Goal: Task Accomplishment & Management: Complete application form

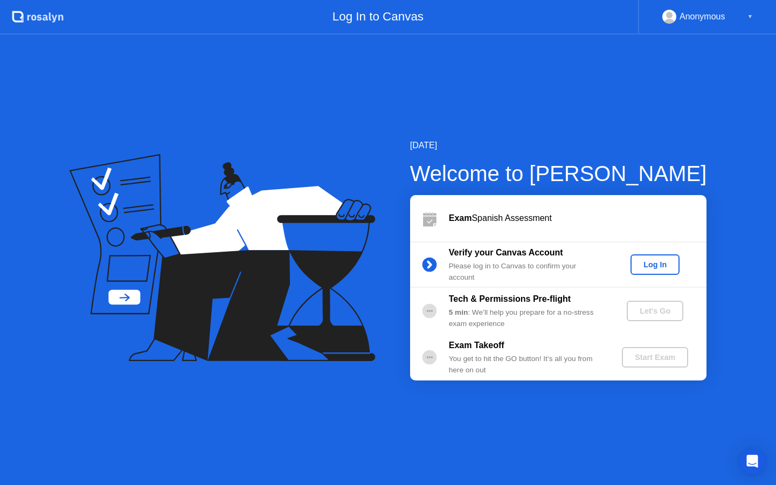
click at [661, 260] on div "Log In" at bounding box center [655, 264] width 40 height 9
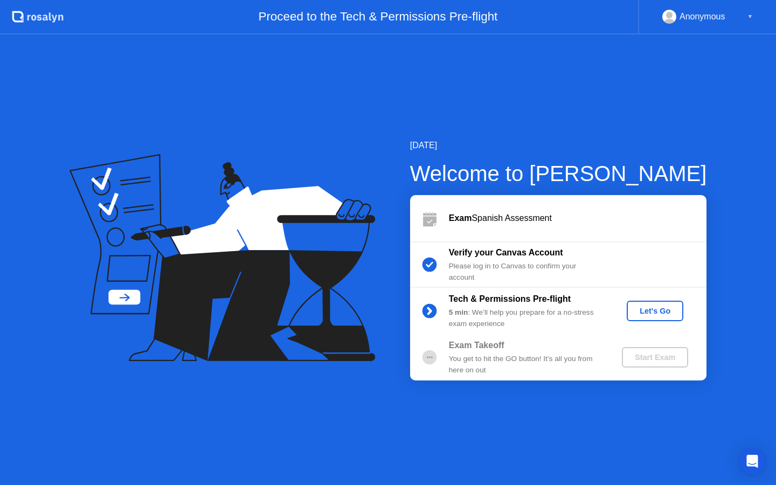
click at [636, 307] on div "Let's Go" at bounding box center [655, 311] width 48 height 9
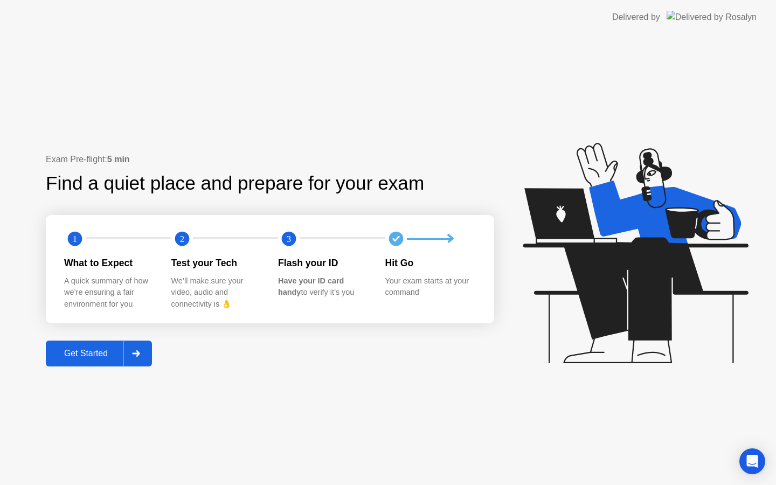
click at [103, 342] on button "Get Started" at bounding box center [99, 354] width 106 height 26
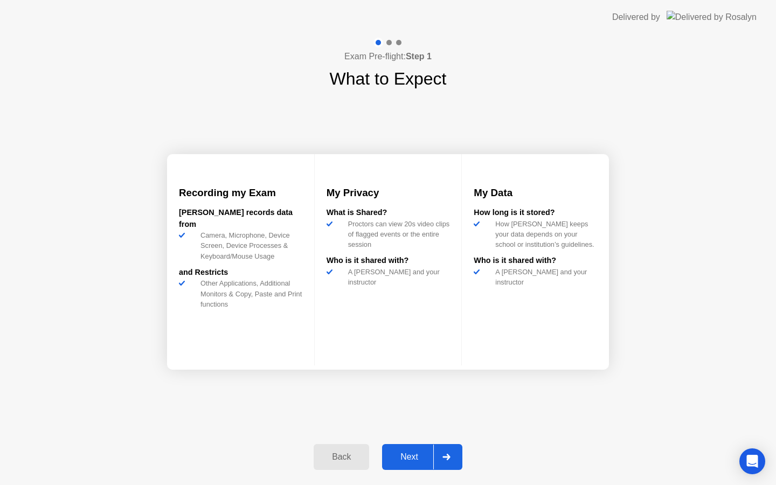
click at [423, 457] on div "Next" at bounding box center [410, 457] width 48 height 10
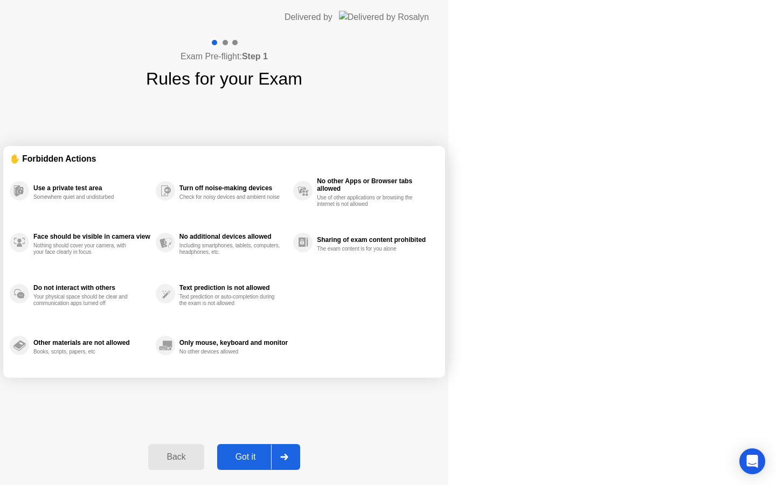
click at [271, 457] on div "Got it" at bounding box center [246, 457] width 51 height 10
select select "**********"
select select "*******"
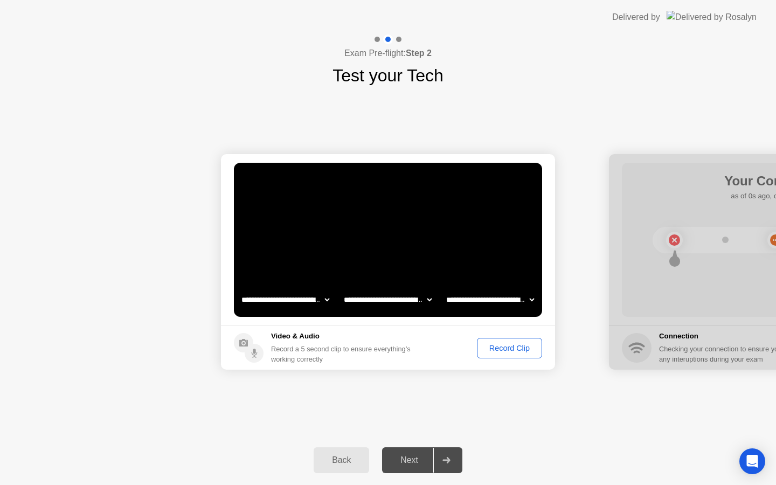
click at [485, 340] on button "Record Clip" at bounding box center [509, 348] width 65 height 20
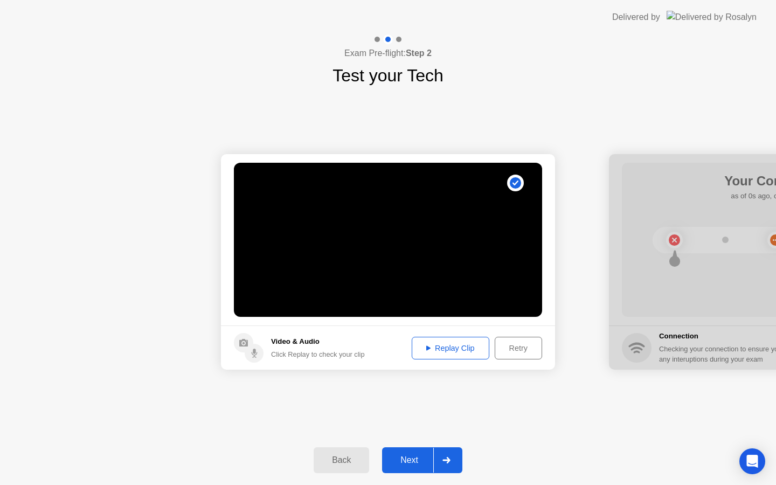
click at [515, 345] on div "Retry" at bounding box center [519, 348] width 40 height 9
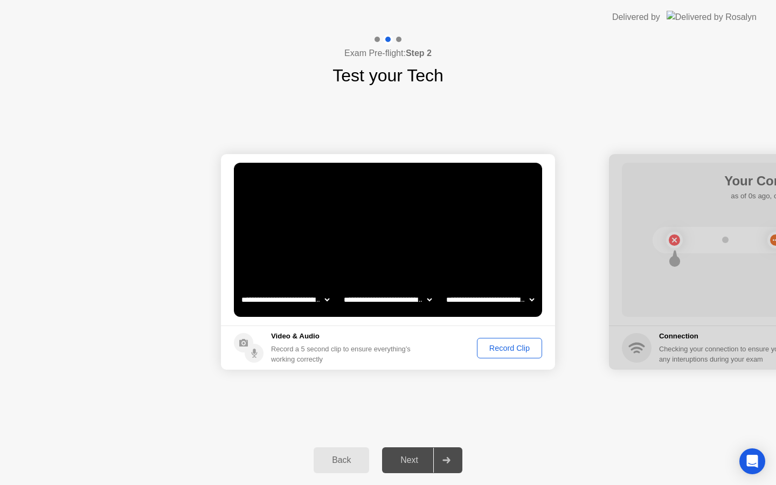
click at [515, 345] on div "Record Clip" at bounding box center [510, 348] width 58 height 9
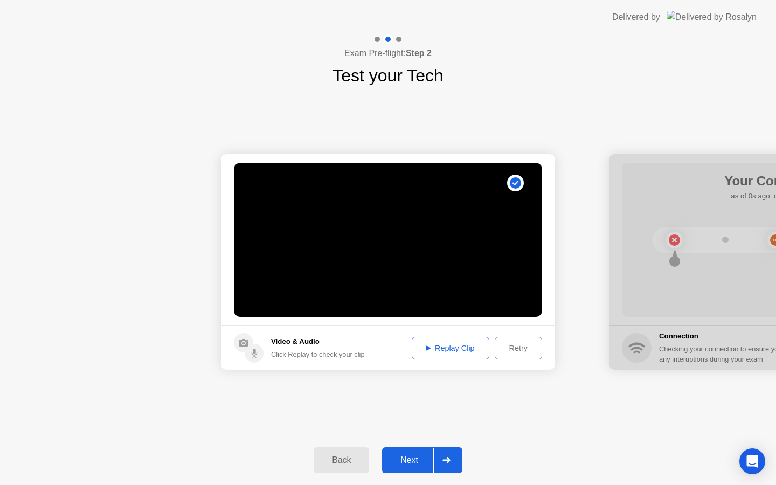
click at [515, 345] on div "Retry" at bounding box center [519, 348] width 40 height 9
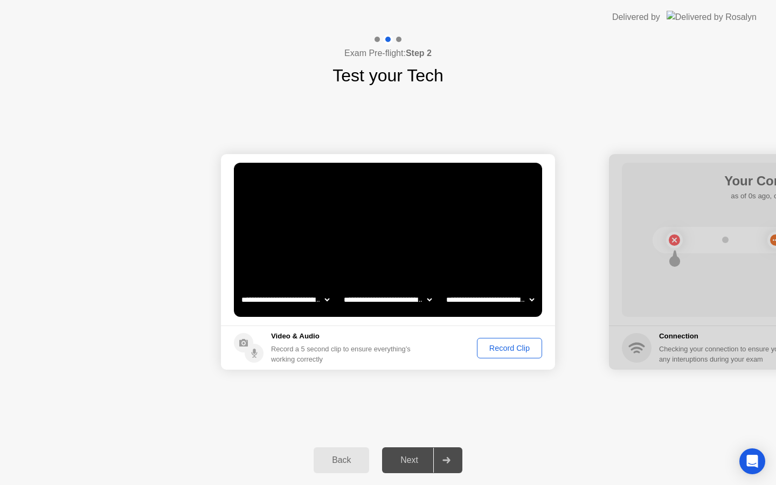
click at [515, 345] on div "Record Clip" at bounding box center [510, 348] width 58 height 9
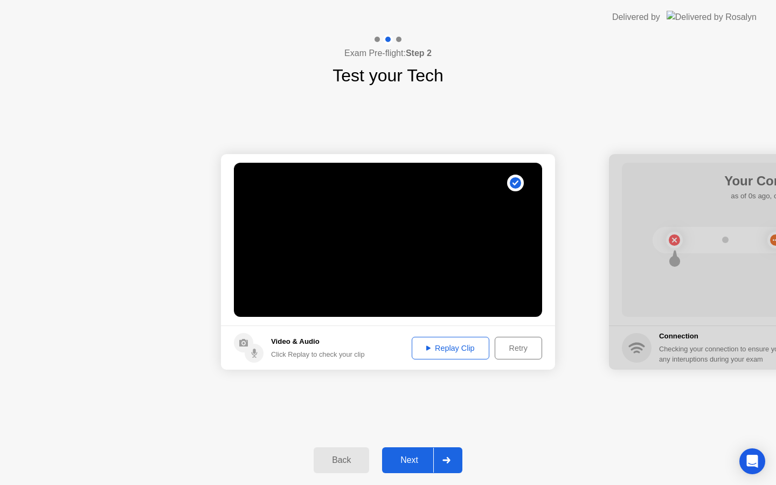
click at [428, 469] on button "Next" at bounding box center [422, 461] width 80 height 26
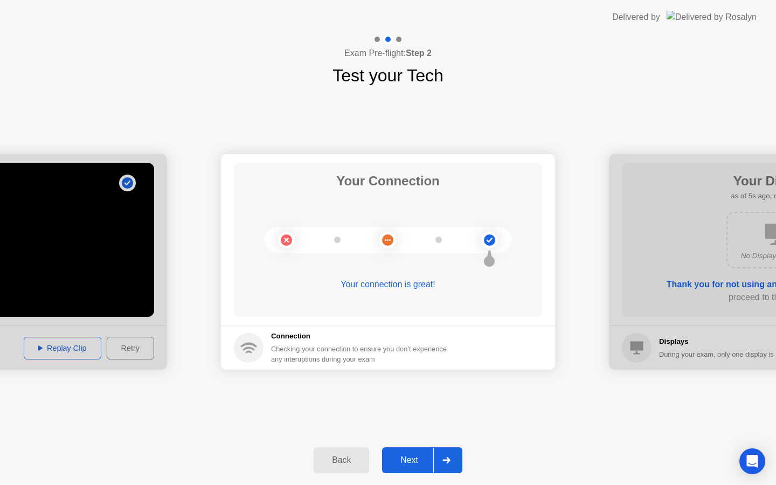
click at [428, 469] on button "Next" at bounding box center [422, 461] width 80 height 26
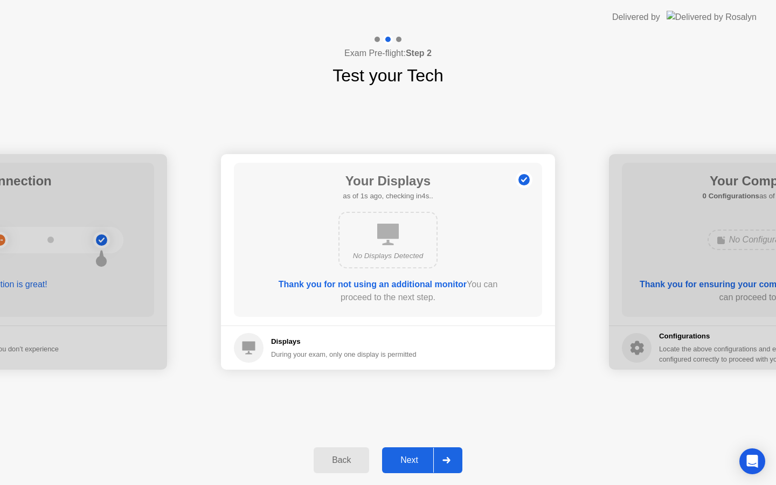
click at [428, 469] on button "Next" at bounding box center [422, 461] width 80 height 26
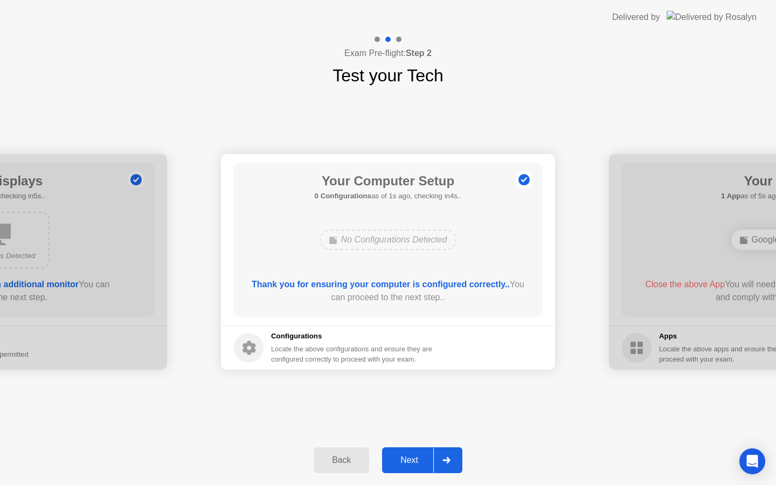
click at [428, 469] on button "Next" at bounding box center [422, 461] width 80 height 26
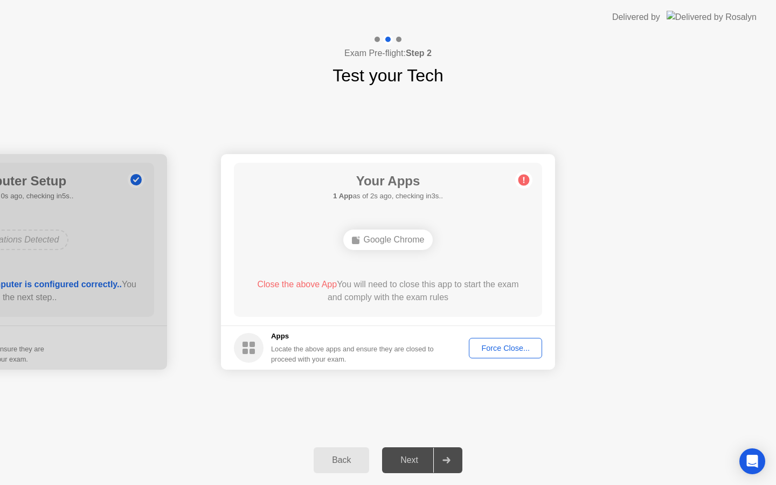
click at [505, 354] on button "Force Close..." at bounding box center [505, 348] width 73 height 20
click at [509, 353] on div "Force Close..." at bounding box center [506, 348] width 66 height 9
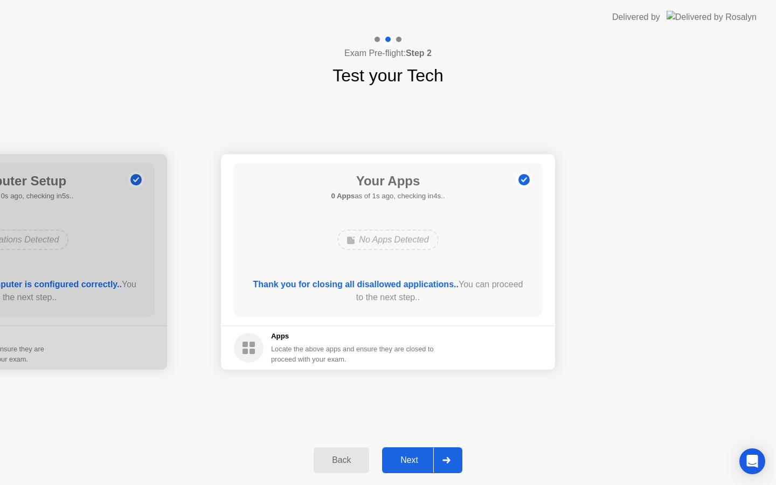
click at [410, 457] on div "Next" at bounding box center [410, 461] width 48 height 10
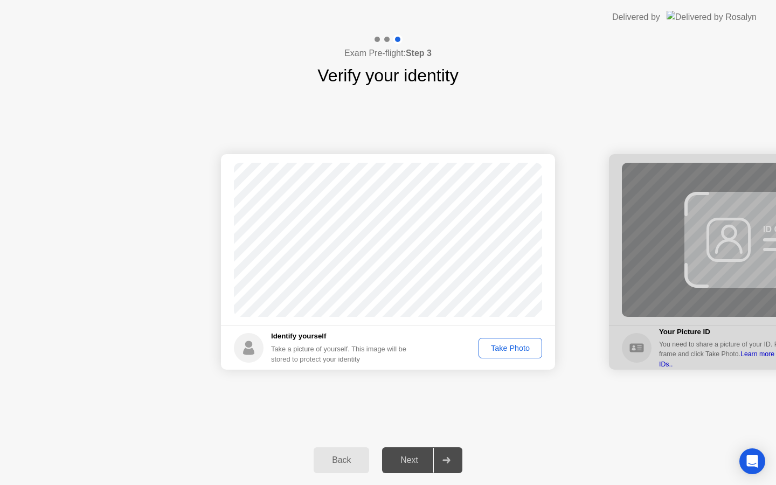
click at [500, 344] on div "Take Photo" at bounding box center [511, 348] width 56 height 9
click at [506, 346] on div "Retake" at bounding box center [518, 348] width 42 height 9
click at [506, 346] on div "Take Photo" at bounding box center [511, 348] width 56 height 9
click at [406, 457] on div "Next" at bounding box center [410, 461] width 48 height 10
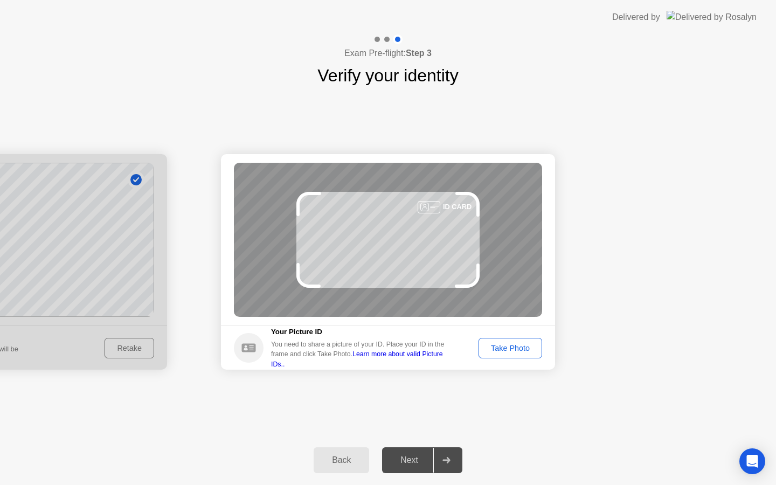
click at [496, 354] on button "Take Photo" at bounding box center [511, 348] width 64 height 20
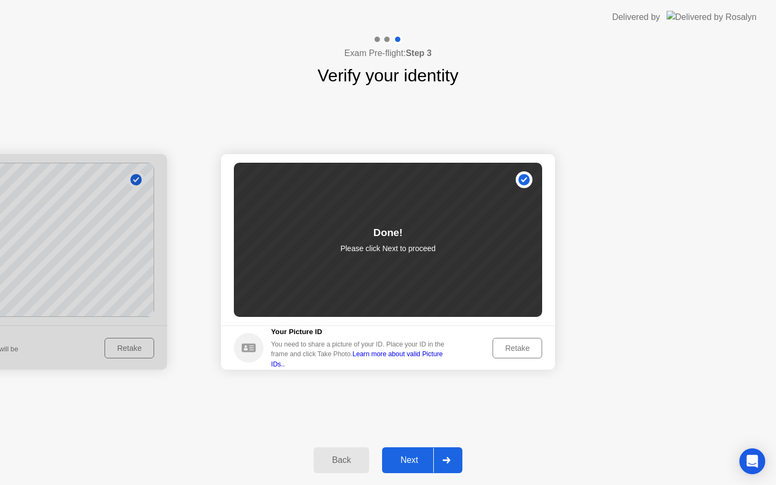
click at [404, 467] on button "Next" at bounding box center [422, 461] width 80 height 26
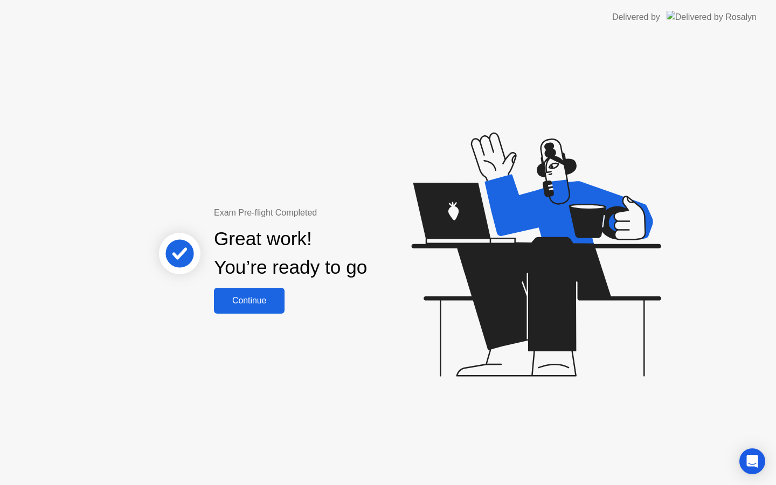
click at [244, 317] on div "Exam Pre-flight Completed Great work! You’re ready to go Continue" at bounding box center [388, 260] width 776 height 451
click at [245, 300] on div "Continue" at bounding box center [249, 301] width 64 height 10
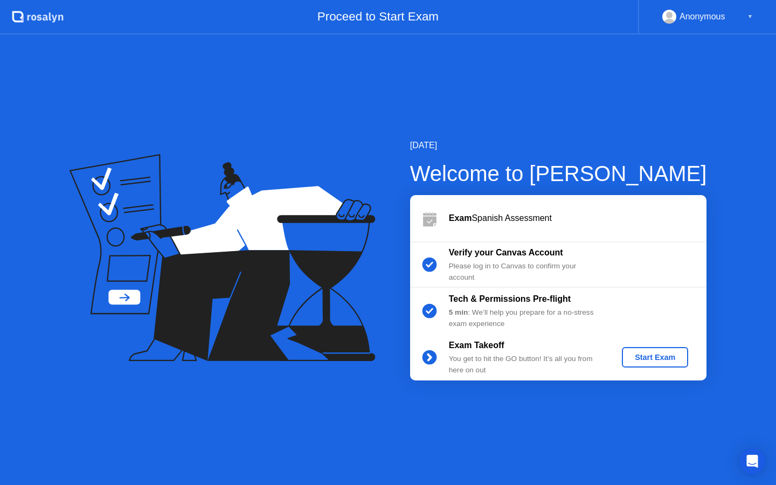
click at [657, 353] on div "Start Exam" at bounding box center [656, 357] width 58 height 9
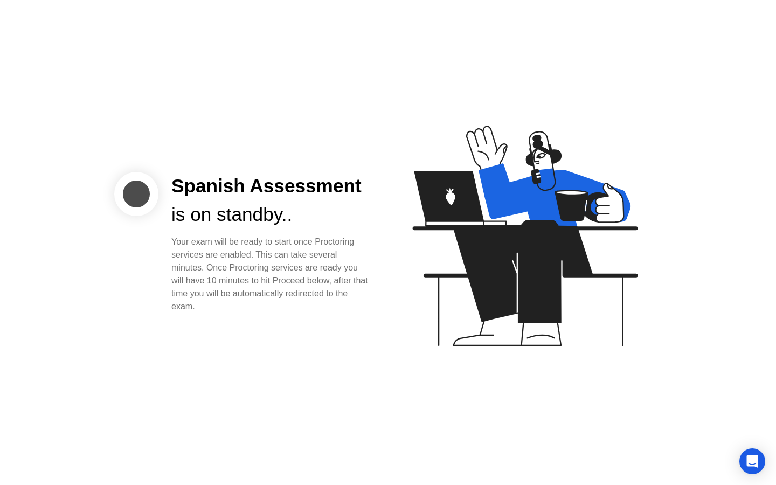
click at [327, 244] on div "Your exam will be ready to start once Proctoring services are enabled. This can…" at bounding box center [271, 275] width 200 height 78
click at [295, 247] on div "Your exam will be ready to start once Proctoring services are enabled. This can…" at bounding box center [271, 275] width 200 height 78
click at [236, 256] on div "Your exam will be ready to start once Proctoring services are enabled. This can…" at bounding box center [271, 275] width 200 height 78
click at [755, 463] on icon "Open Intercom Messenger" at bounding box center [753, 462] width 14 height 14
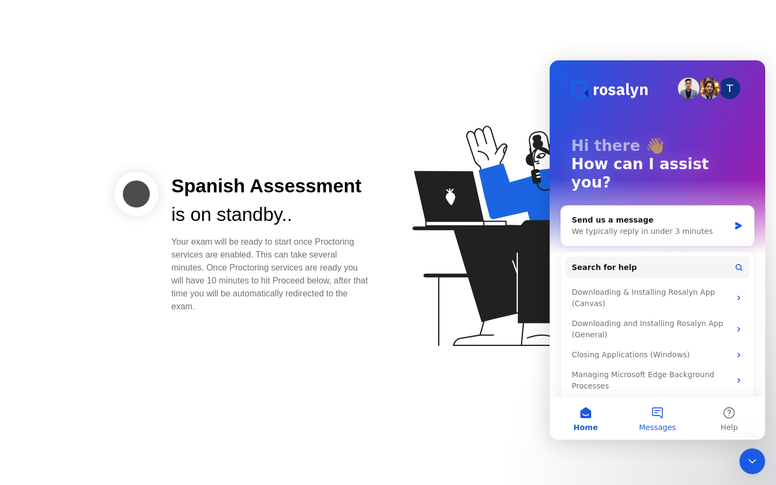
click at [649, 411] on button "Messages" at bounding box center [658, 418] width 72 height 43
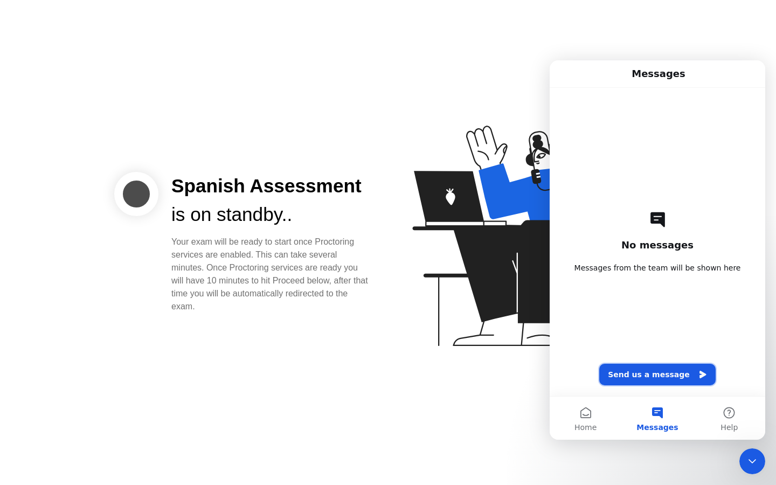
click at [644, 381] on button "Send us a message" at bounding box center [658, 375] width 116 height 22
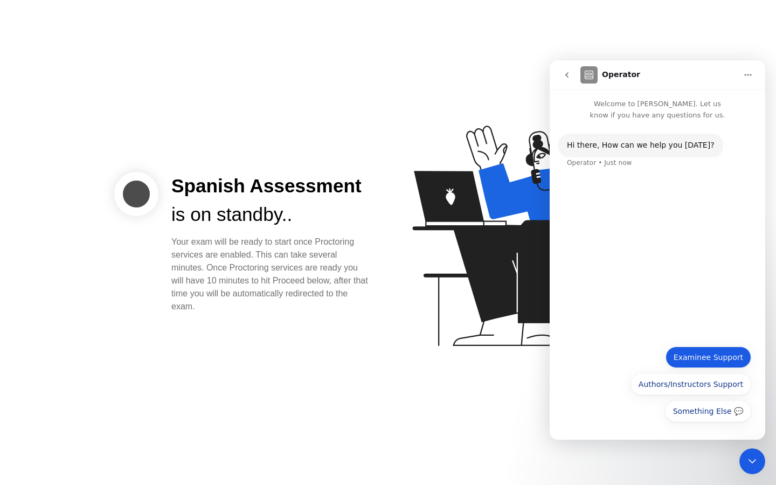
click at [704, 361] on button "Examinee Support" at bounding box center [709, 358] width 86 height 22
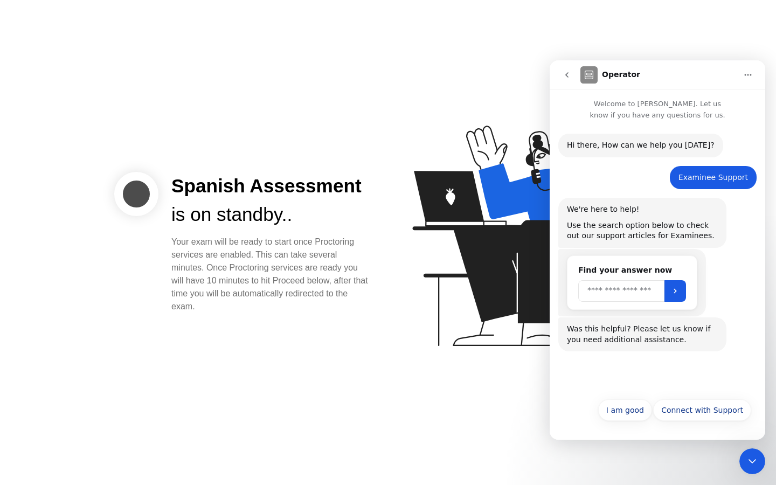
click at [603, 283] on input "Search" at bounding box center [622, 291] width 86 height 22
type input "*"
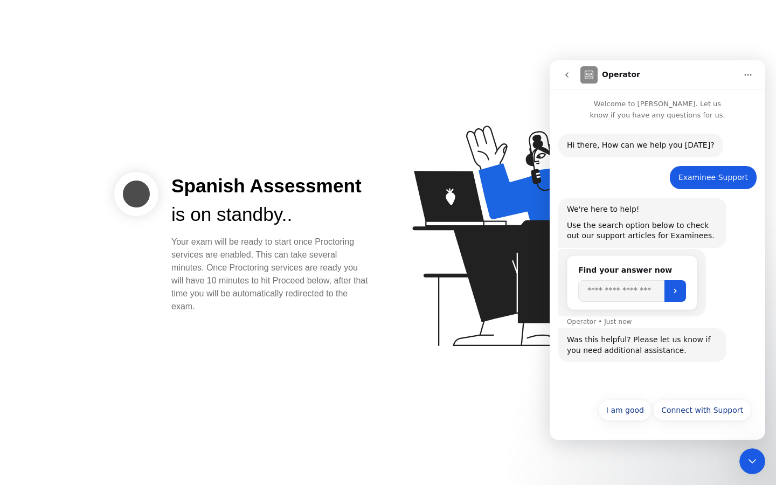
click at [558, 65] on div "Intercom messenger" at bounding box center [568, 75] width 23 height 20
click at [560, 72] on button "go back" at bounding box center [567, 75] width 20 height 20
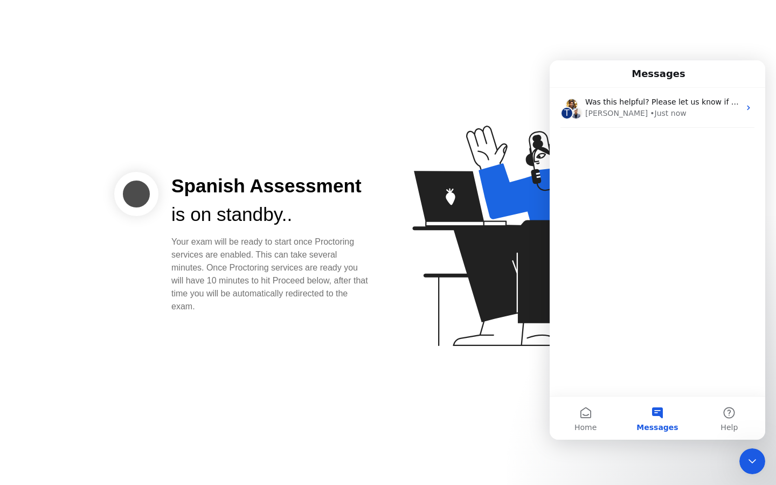
click at [419, 278] on icon at bounding box center [523, 241] width 278 height 276
click at [332, 265] on div "Your exam will be ready to start once Proctoring services are enabled. This can…" at bounding box center [271, 275] width 200 height 78
click at [167, 218] on div "Spanish Assessment is on standby.. Your exam will be ready to start once Procto…" at bounding box center [271, 242] width 225 height 141
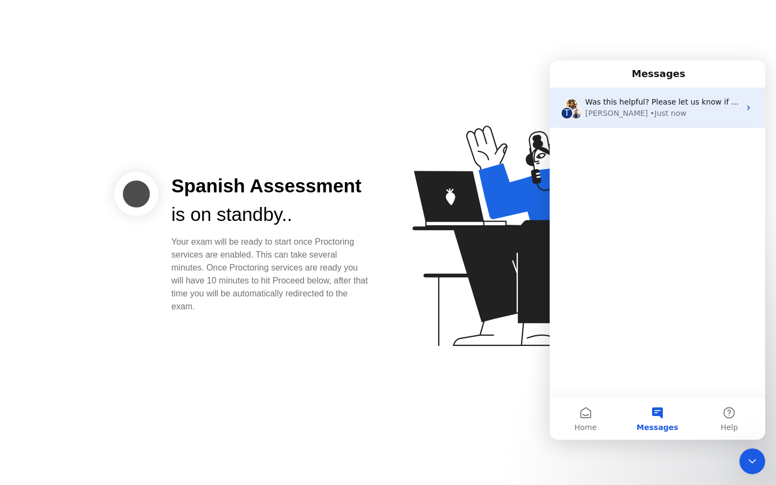
click at [658, 92] on div "T Was this helpful? Please let us know if you need additional assistance. [PERS…" at bounding box center [658, 108] width 216 height 40
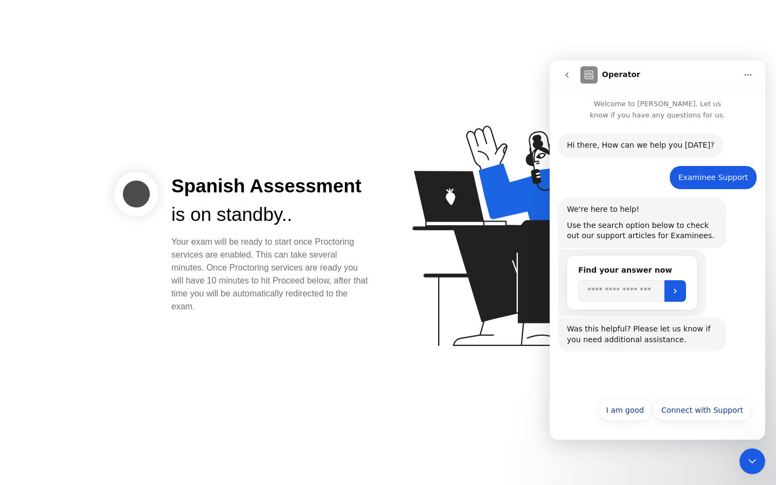
click at [566, 78] on icon "go back" at bounding box center [567, 75] width 9 height 9
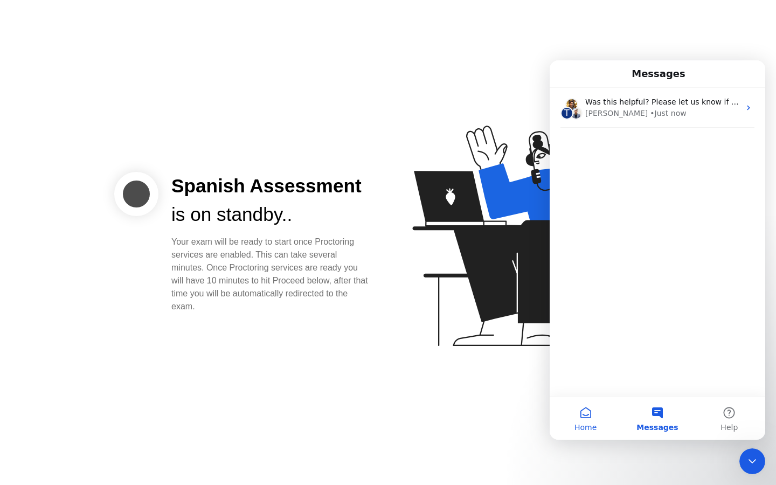
click at [577, 415] on button "Home" at bounding box center [586, 418] width 72 height 43
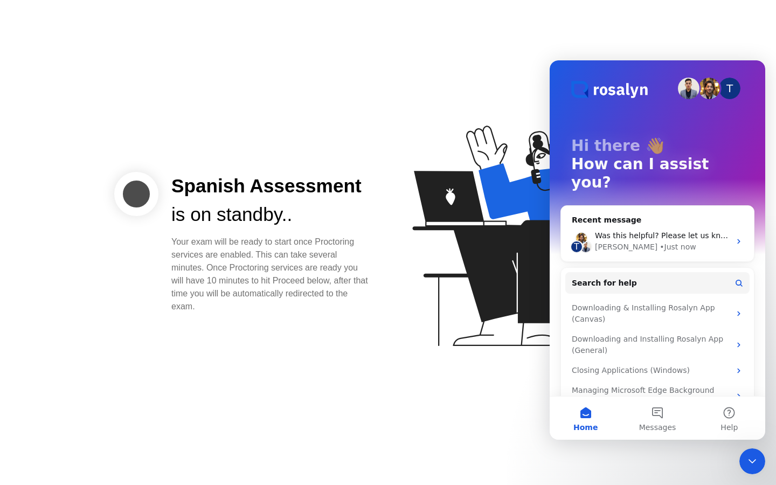
click at [577, 415] on button "Home" at bounding box center [586, 418] width 72 height 43
click at [748, 460] on icon "Close Intercom Messenger" at bounding box center [752, 461] width 13 height 13
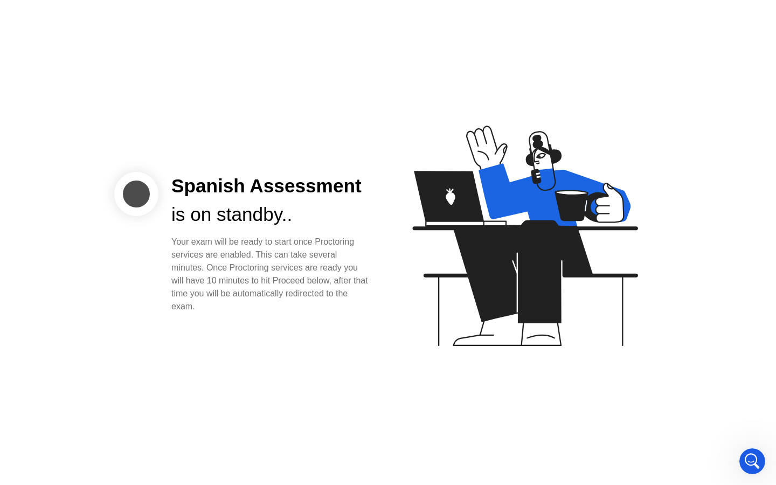
click at [372, 342] on div "Spanish Assessment is on standby.. Your exam will be ready to start once Procto…" at bounding box center [388, 242] width 776 height 485
click at [133, 192] on div at bounding box center [136, 194] width 44 height 44
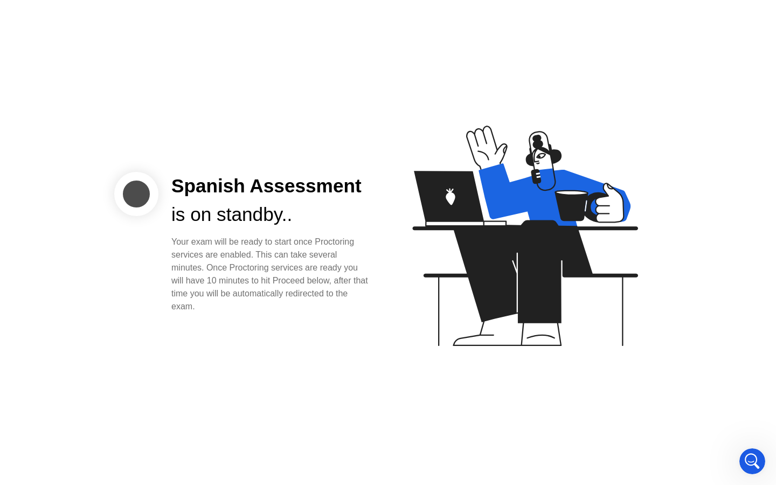
click at [133, 192] on div at bounding box center [136, 194] width 44 height 44
click at [745, 458] on div "Open Intercom Messenger" at bounding box center [753, 462] width 36 height 36
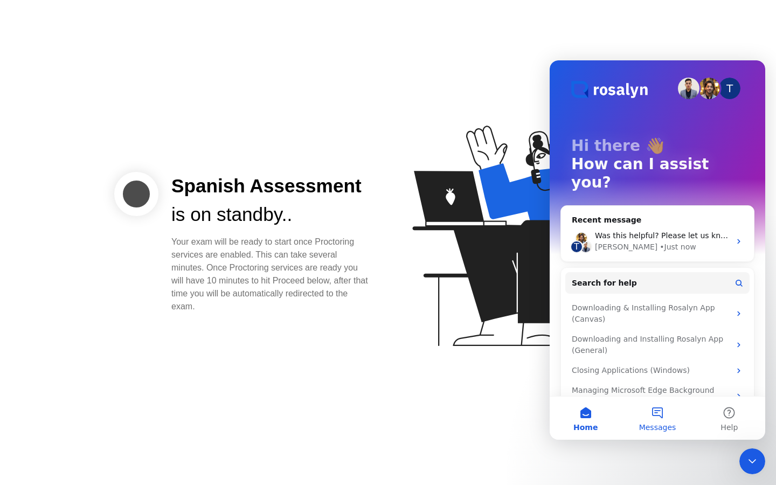
click at [645, 414] on button "Messages" at bounding box center [658, 418] width 72 height 43
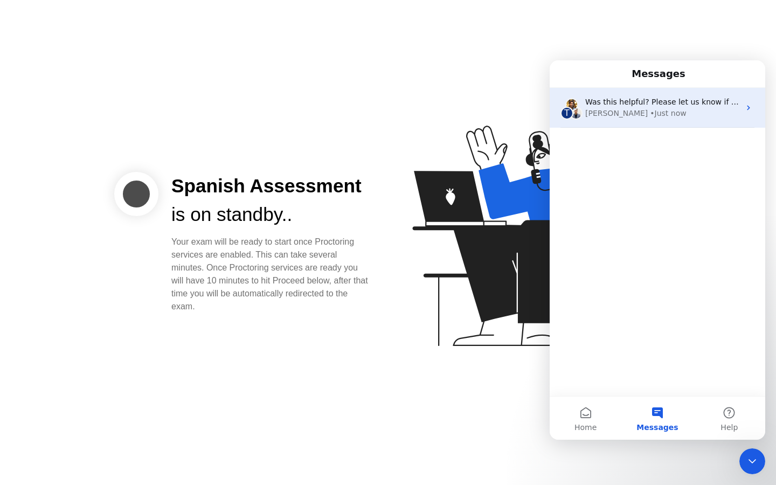
click at [639, 120] on div "T Was this helpful? Please let us know if you need additional assistance. [PERS…" at bounding box center [658, 108] width 216 height 40
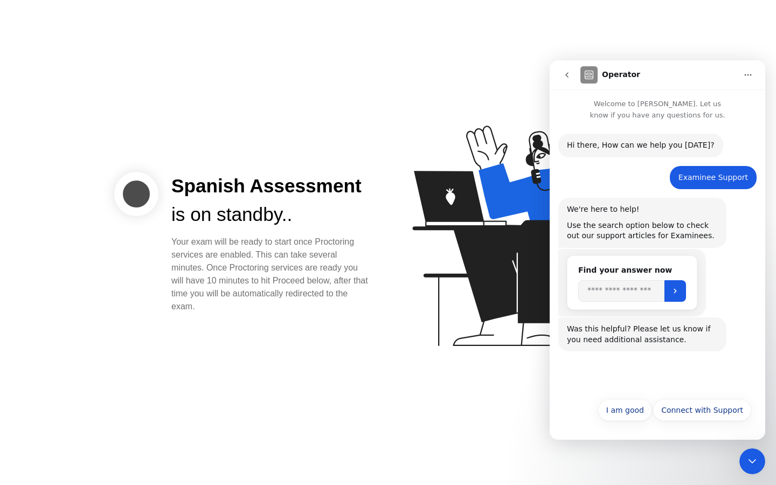
click at [753, 485] on div "Spanish Assessment is on standby.. Your exam will be ready to start once Procto…" at bounding box center [388, 242] width 776 height 485
click at [618, 468] on div "Spanish Assessment is on standby.. Your exam will be ready to start once Procto…" at bounding box center [388, 242] width 776 height 485
click at [742, 68] on button "Home" at bounding box center [748, 75] width 20 height 20
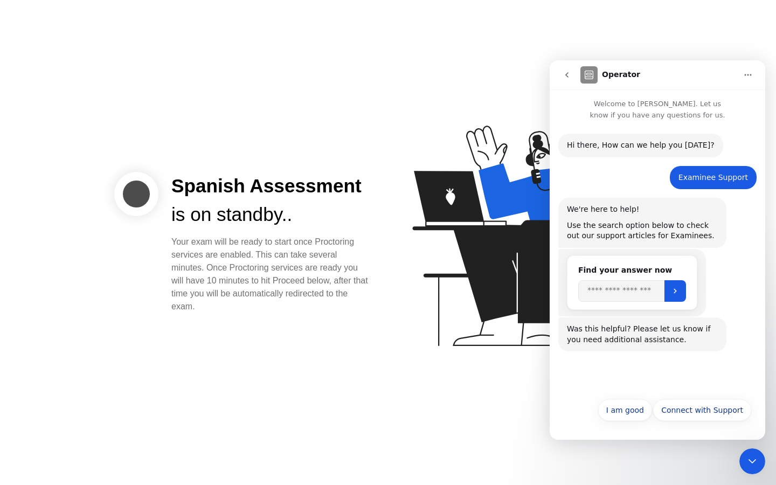
click at [742, 68] on button "Home" at bounding box center [748, 75] width 20 height 20
click at [712, 100] on div "Expand window" at bounding box center [717, 102] width 77 height 11
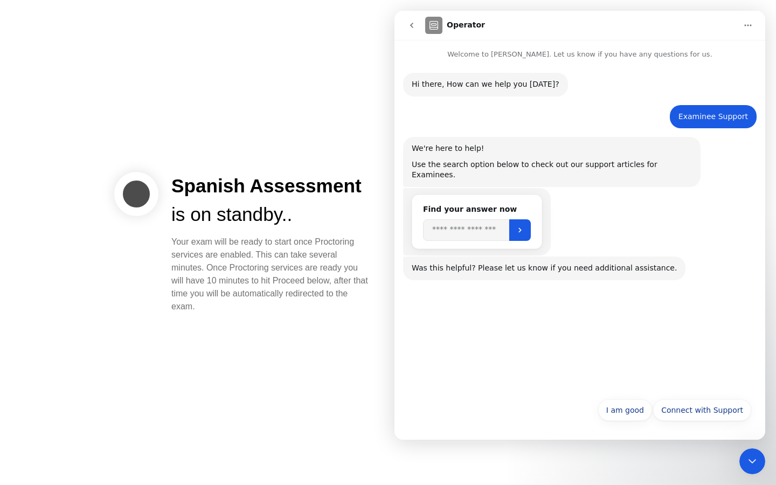
click at [422, 31] on div "Intercom messenger" at bounding box center [413, 25] width 23 height 20
click at [407, 23] on button "go back" at bounding box center [412, 25] width 20 height 20
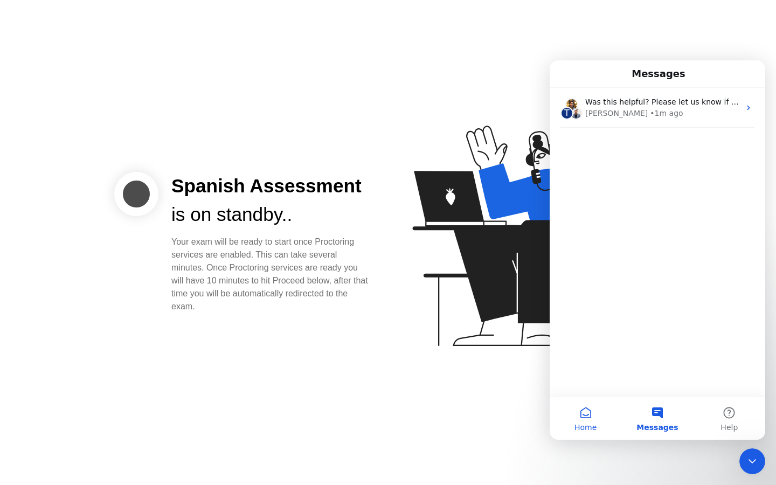
click at [575, 407] on button "Home" at bounding box center [586, 418] width 72 height 43
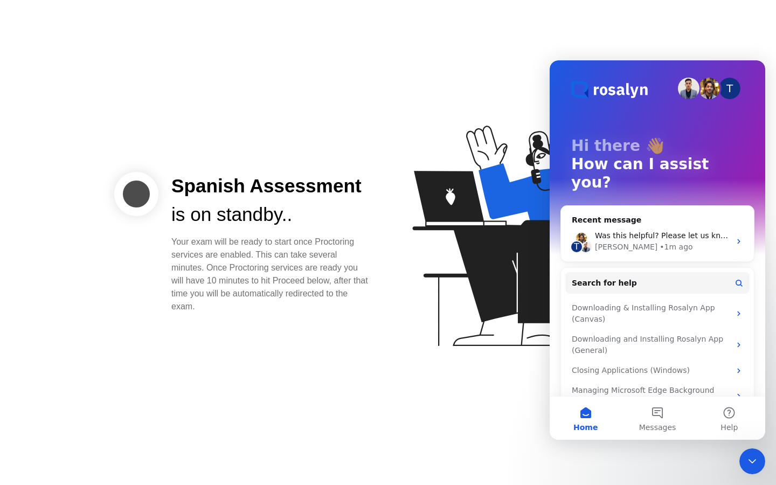
click at [575, 407] on button "Home" at bounding box center [586, 418] width 72 height 43
click at [191, 406] on div "Spanish Assessment is on standby.. Your exam will be ready to start once Procto…" at bounding box center [388, 242] width 776 height 485
click at [758, 474] on div "Spanish Assessment is on standby.. Your exam will be ready to start once Procto…" at bounding box center [388, 242] width 776 height 485
click at [754, 464] on icon "Close Intercom Messenger" at bounding box center [752, 461] width 13 height 13
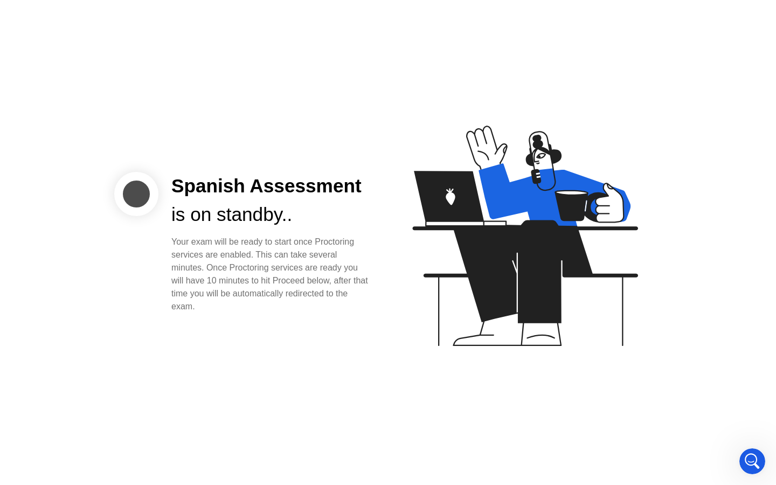
click at [452, 210] on icon at bounding box center [524, 236] width 225 height 221
click at [471, 167] on icon at bounding box center [523, 241] width 278 height 276
